Goal: Task Accomplishment & Management: Use online tool/utility

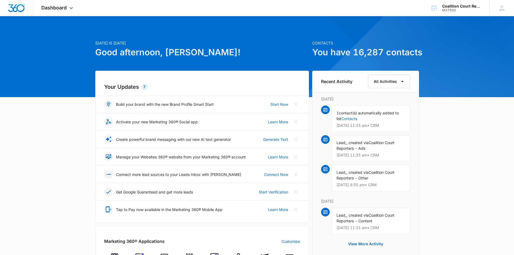
click at [70, 4] on div "Dashboard Apps Reputation Websites Forms CRM Email Social Shop Payments POS Con…" at bounding box center [57, 8] width 49 height 16
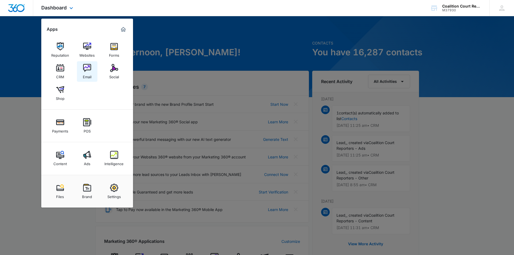
click at [86, 68] on img at bounding box center [87, 68] width 8 height 8
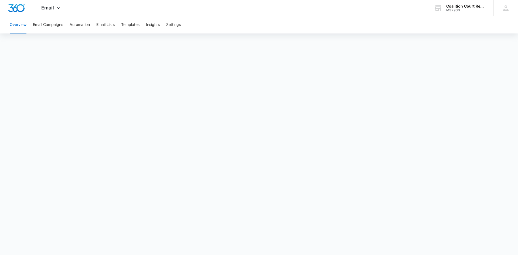
click at [162, 250] on body "Email Apps Reputation Websites Forms CRM Email Social Shop Payments POS Content…" at bounding box center [259, 127] width 518 height 255
click at [55, 5] on div "Email Apps Reputation Websites Forms CRM Email Social Shop Payments POS Content…" at bounding box center [51, 8] width 37 height 16
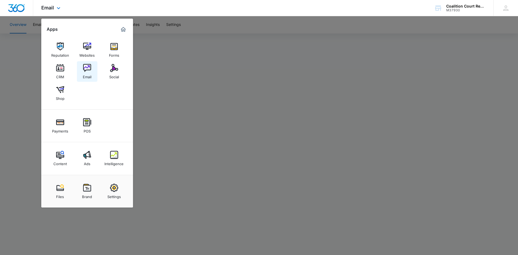
click at [84, 69] on img at bounding box center [87, 68] width 8 height 8
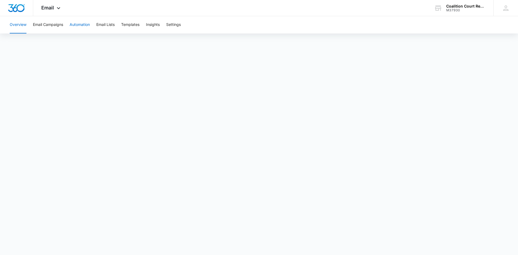
click at [81, 25] on button "Automation" at bounding box center [80, 24] width 20 height 17
click at [54, 11] on div "Email Apps Reputation Websites Forms CRM Email Social Shop Payments POS Content…" at bounding box center [51, 8] width 37 height 16
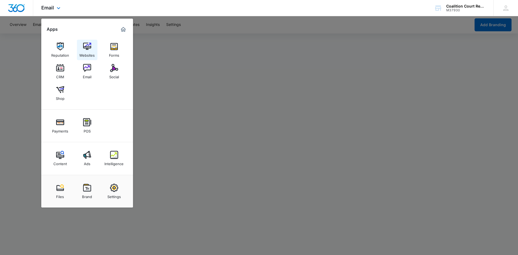
click at [84, 48] on img at bounding box center [87, 46] width 8 height 8
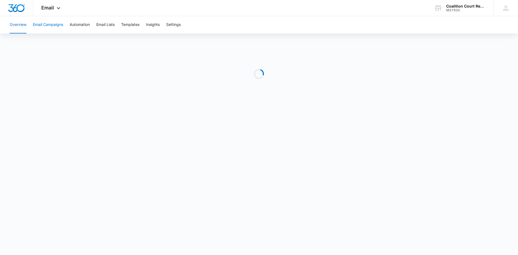
click at [42, 24] on button "Email Campaigns" at bounding box center [48, 24] width 30 height 17
click at [86, 23] on button "Automation" at bounding box center [80, 24] width 20 height 17
